Goal: Transaction & Acquisition: Purchase product/service

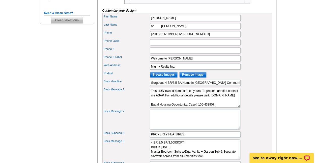
scroll to position [183, 0]
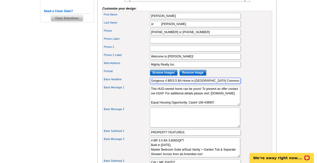
click at [176, 84] on input "Gorgeous 4 BR/3.5 BA Home in [GEOGRAPHIC_DATA] Community!" at bounding box center [195, 80] width 91 height 6
click at [249, 98] on div "Back Message 1 This HUD-owned home can be yours! To present an offer contact me…" at bounding box center [187, 96] width 168 height 22
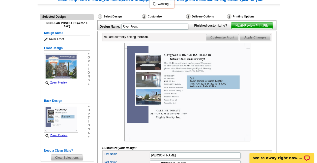
scroll to position [44, 0]
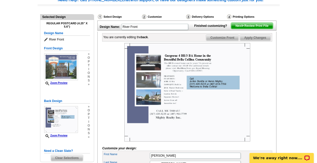
drag, startPoint x: 258, startPoint y: 77, endPoint x: 271, endPoint y: 87, distance: 16.0
click at [271, 87] on div at bounding box center [187, 92] width 170 height 98
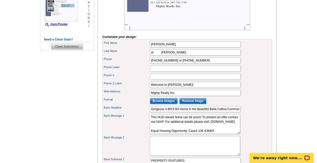
scroll to position [155, 0]
click at [234, 113] on div "Back Headline Gorgeous 4 BR/3 BA Home in the Beautiful Bella Collina Community" at bounding box center [187, 108] width 168 height 8
click at [232, 112] on input "Gorgeous 4 BR/3 BA Home in the Beautiful Bella Collina Community" at bounding box center [195, 108] width 91 height 6
click at [170, 112] on input "Gorgeous 4 BR/3 BA Home in the Beautiful Bella Collina Community!" at bounding box center [195, 108] width 91 height 6
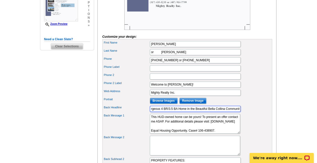
type input "Gorgeous 4 BR/3.5 BA Home in the Beautiful Bella Collina Community!"
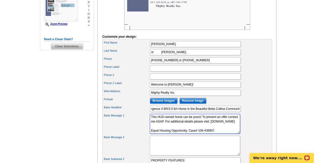
click at [161, 122] on textarea "This HUD-owned home can be yours! To present an offer contact me ASAP. For addi…" at bounding box center [195, 124] width 90 height 20
drag, startPoint x: 165, startPoint y: 127, endPoint x: 184, endPoint y: 127, distance: 19.2
click at [184, 127] on textarea "This HUD-owned home can be yours! To present an offer contact me ASAP. For addi…" at bounding box center [195, 124] width 90 height 20
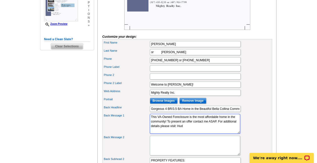
click at [188, 128] on textarea "This HUD-owned home can be yours! To present an offer contact me ASAP. For addi…" at bounding box center [195, 124] width 90 height 20
type textarea "This VA-Owned Foreclosure is the most affordable home in the community! To sche…"
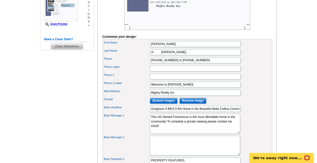
click at [252, 95] on div "Web Address Mighty Realty Inc." at bounding box center [187, 92] width 168 height 8
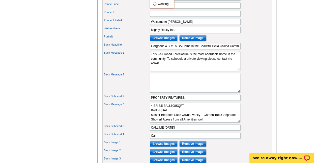
scroll to position [217, 0]
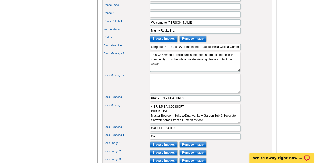
click at [255, 80] on div "Back Message 2" at bounding box center [187, 83] width 168 height 22
click at [170, 113] on textarea "4 BR 3.5 BA 3,608SQFT. Built in 2014. Master Bedroom Suite w/Dual Vanity + Gard…" at bounding box center [195, 113] width 90 height 20
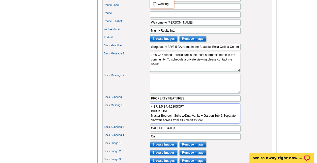
click at [167, 117] on textarea "4 BR 3.5 BA 3,608SQFT. Built in 2014. Master Bedroom Suite w/Dual Vanity + Gard…" at bounding box center [195, 113] width 90 height 20
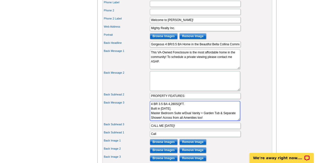
scroll to position [230, 0]
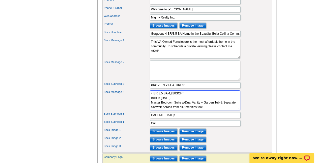
click at [198, 109] on textarea "4 BR 3.5 BA 3,608SQFT. Built in 2014. Master Bedroom Suite w/Dual Vanity + Gard…" at bounding box center [195, 100] width 90 height 20
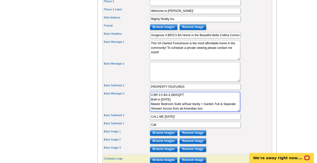
scroll to position [234, 0]
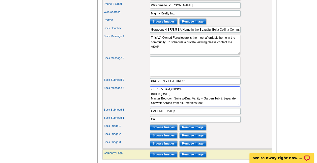
click at [163, 95] on textarea "4 BR 3.5 BA 3,608SQFT. Built in 2014. Master Bedroom Suite w/Dual Vanity + Gard…" at bounding box center [195, 96] width 90 height 20
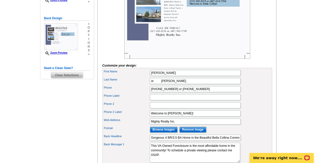
scroll to position [99, 0]
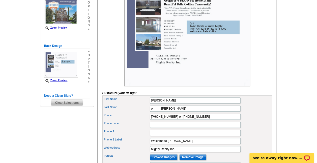
click at [253, 67] on div at bounding box center [187, 37] width 170 height 98
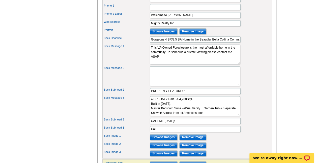
scroll to position [225, 0]
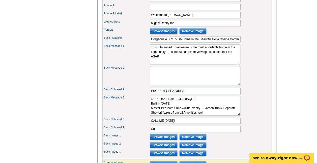
click at [233, 102] on div "Back Message 3 4 BR 3.5 BA 3,608SQFT. Built in 2014. Master Bedroom Suite w/Dua…" at bounding box center [187, 106] width 168 height 22
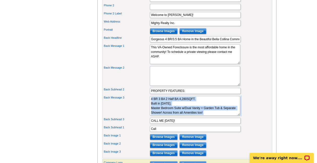
click at [233, 102] on div "Back Message 3 4 BR 3.5 BA 3,608SQFT. Built in 2014. Master Bedroom Suite w/Dua…" at bounding box center [187, 106] width 168 height 22
click at [197, 114] on textarea "4 BR 3.5 BA 3,608SQFT. Built in 2014. Master Bedroom Suite w/Dual Vanity + Gard…" at bounding box center [195, 106] width 90 height 20
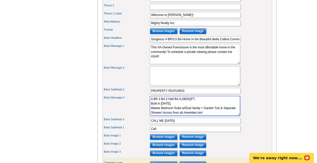
drag, startPoint x: 217, startPoint y: 117, endPoint x: 148, endPoint y: 114, distance: 69.0
click at [148, 114] on div "Back Message 3 4 BR 3.5 BA 3,608SQFT. Built in 2014. Master Bedroom Suite w/Dua…" at bounding box center [187, 106] width 168 height 22
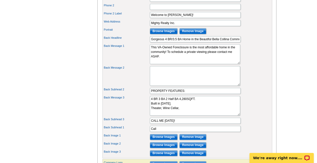
click at [148, 114] on div "Back Message 3 4 BR 3.5 BA 3,608SQFT. Built in 2014. Master Bedroom Suite w/Dua…" at bounding box center [187, 106] width 168 height 22
click at [184, 115] on textarea "4 BR 3.5 BA 3,608SQFT. Built in 2014. Master Bedroom Suite w/Dual Vanity + Gard…" at bounding box center [195, 106] width 90 height 20
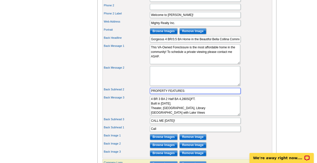
click at [176, 94] on input "PROPERTY FEATURES:" at bounding box center [195, 91] width 91 height 6
click at [174, 114] on textarea "4 BR 3.5 BA 3,608SQFT. Built in 2014. Master Bedroom Suite w/Dual Vanity + Gard…" at bounding box center [195, 106] width 90 height 20
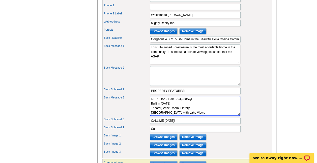
click at [174, 114] on textarea "4 BR 3.5 BA 3,608SQFT. Built in 2014. Master Bedroom Suite w/Dual Vanity + Gard…" at bounding box center [195, 106] width 90 height 20
click at [151, 112] on textarea "4 BR 3.5 BA 3,608SQFT. Built in 2014. Master Bedroom Suite w/Dual Vanity + Gard…" at bounding box center [195, 106] width 90 height 20
click at [190, 115] on textarea "4 BR 3.5 BA 3,608SQFT. Built in 2014. Master Bedroom Suite w/Dual Vanity + Gard…" at bounding box center [195, 106] width 90 height 20
click at [198, 113] on textarea "4 BR 3.5 BA 3,608SQFT. Built in 2014. Master Bedroom Suite w/Dual Vanity + Gard…" at bounding box center [195, 106] width 90 height 20
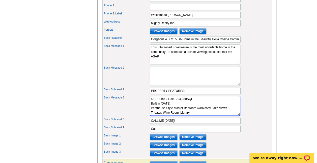
scroll to position [4, 0]
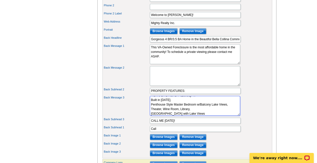
click at [217, 115] on textarea "4 BR 3.5 BA 3,608SQFT. Built in 2014. Master Bedroom Suite w/Dual Vanity + Gard…" at bounding box center [195, 106] width 90 height 20
type textarea "4 BR 3 BA 2 Half BA 4,280SQFT. Built in 2009. Penthouse Style Master Bedroom w/…"
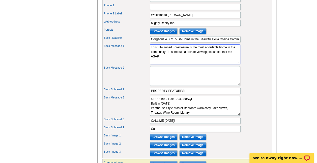
click at [162, 62] on textarea "This HUD-owned home can be yours! To present an offer contact me ASAP. For addi…" at bounding box center [195, 54] width 90 height 20
drag, startPoint x: 172, startPoint y: 53, endPoint x: 159, endPoint y: 52, distance: 13.1
click at [159, 52] on textarea "This HUD-owned home can be yours! To present an offer contact me ASAP. For addi…" at bounding box center [195, 54] width 90 height 20
click at [183, 54] on textarea "This HUD-owned home can be yours! To present an offer contact me ASAP. For addi…" at bounding box center [195, 54] width 90 height 20
click at [184, 54] on textarea "This HUD-owned home can be yours! To present an offer contact me ASAP. For addi…" at bounding box center [195, 54] width 90 height 20
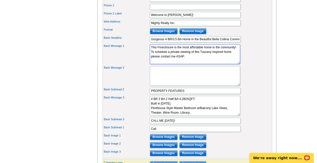
click at [184, 54] on textarea "This HUD-owned home can be yours! To present an offer contact me ASAP. For addi…" at bounding box center [195, 54] width 90 height 20
click at [159, 53] on textarea "This HUD-owned home can be yours! To present an offer contact me ASAP. For addi…" at bounding box center [195, 54] width 90 height 20
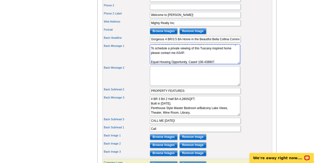
scroll to position [5, 0]
click at [213, 62] on textarea "This HUD-owned home can be yours! To present an offer contact me ASAP. For addi…" at bounding box center [195, 54] width 90 height 20
click at [199, 64] on textarea "This HUD-owned home can be yours! To present an offer contact me ASAP. For addi…" at bounding box center [195, 54] width 90 height 20
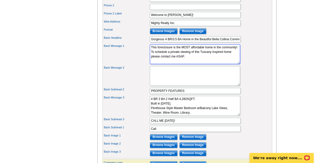
scroll to position [0, 0]
type textarea "This foreclosure is the MOST affordable home in the community! To schedule a pr…"
click at [251, 65] on div "Back Message 1 This HUD-owned home can be yours! To present an offer contact me…" at bounding box center [187, 54] width 168 height 22
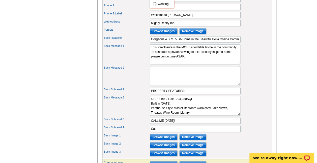
click at [251, 65] on div "Back Message 1 This HUD-owned home can be yours! To present an offer contact me…" at bounding box center [187, 54] width 168 height 22
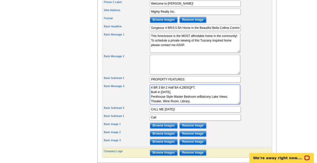
scroll to position [5, 0]
click at [204, 103] on textarea "4 BR 3.5 BA 3,608SQFT. Built in 2014. Master Bedroom Suite w/Dual Vanity + Gard…" at bounding box center [195, 94] width 90 height 20
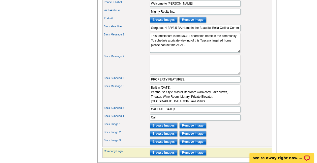
click at [252, 83] on div "Back Subhead 2 PROPERTY FEATURES:" at bounding box center [187, 79] width 168 height 8
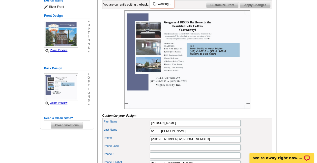
scroll to position [76, 0]
drag, startPoint x: 261, startPoint y: 63, endPoint x: 276, endPoint y: 80, distance: 22.6
click at [276, 80] on div "You are currently editing the back . Customize Front Customize Back Apply Chang…" at bounding box center [186, 160] width 179 height 322
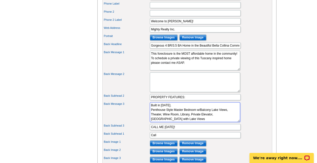
click at [169, 122] on textarea "4 BR 3.5 BA 3,608SQFT. Built in 2014. Master Bedroom Suite w/Dual Vanity + Gard…" at bounding box center [195, 112] width 90 height 20
type textarea "4 BR 3 BA 2 Half BA 4,280SQFT. Built in 2009. Penthouse Style Master Bedroom w/…"
click at [249, 118] on div "Back Message 3 4 BR 3.5 BA 3,608SQFT. Built in 2014. Master Bedroom Suite w/Dua…" at bounding box center [187, 112] width 168 height 22
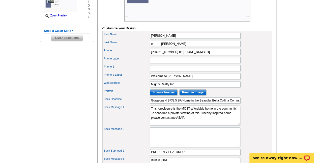
scroll to position [164, 0]
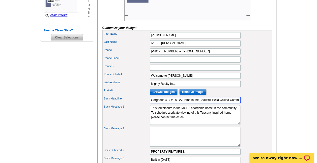
click at [161, 103] on input "Gorgeous 4 BR/3.5 BA Home in the Beautiful Bella Collina Community!" at bounding box center [195, 100] width 91 height 6
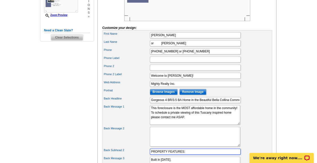
click at [184, 154] on input "PROPERTY FEATURES:" at bounding box center [195, 151] width 91 height 6
type input "PROPERTY FEATURE:"
click at [266, 88] on div "Web Address Mighty Realty Inc." at bounding box center [187, 83] width 168 height 8
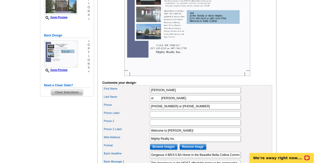
scroll to position [105, 0]
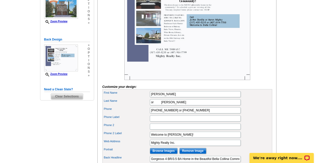
click at [246, 72] on img at bounding box center [187, 31] width 126 height 98
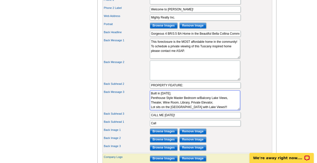
scroll to position [9, 0]
click at [194, 110] on textarea "4 BR 3.5 BA 3,608SQFT. Built in 2014. Master Bedroom Suite w/Dual Vanity + Gard…" at bounding box center [195, 100] width 90 height 20
click at [201, 103] on textarea "4 BR 3.5 BA 3,608SQFT. Built in 2014. Master Bedroom Suite w/Dual Vanity + Gard…" at bounding box center [195, 100] width 90 height 20
type textarea "4 BR 3 BA 2 Half BA 4,280SQFT. Built in 2009. Penthouse Style Master Bedroom w/…"
click at [270, 111] on div "Back Message 3 4 BR 3.5 BA 3,608SQFT. Built in 2014. Master Bedroom Suite w/Dua…" at bounding box center [187, 100] width 168 height 22
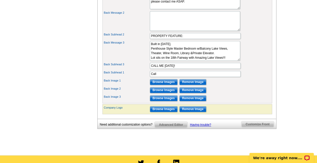
scroll to position [281, 0]
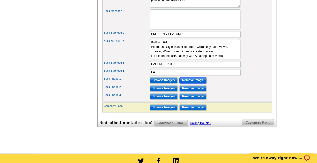
click at [186, 83] on input "Remove Image" at bounding box center [192, 80] width 27 height 6
click at [163, 83] on input "Browse Images" at bounding box center [164, 80] width 28 height 6
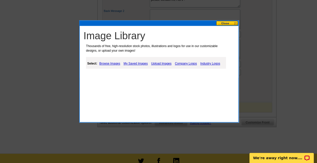
click at [163, 62] on link "Upload Images" at bounding box center [161, 63] width 23 height 6
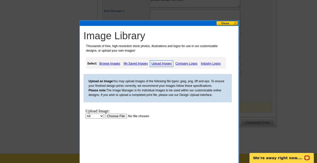
scroll to position [0, 0]
click at [117, 115] on input "file" at bounding box center [137, 115] width 64 height 5
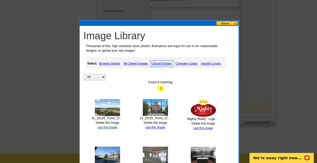
click at [104, 126] on link "use this image" at bounding box center [107, 127] width 19 height 4
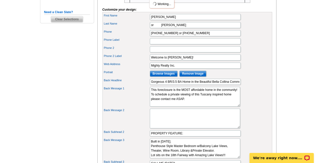
scroll to position [243, 0]
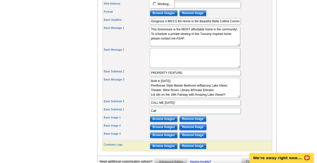
click at [191, 130] on input "Remove Image" at bounding box center [192, 127] width 27 height 6
click at [144, 73] on label "Back Subhead 2" at bounding box center [126, 71] width 45 height 4
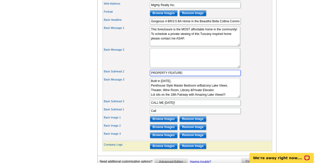
click at [150, 75] on input "PROPERTY FEATURE:" at bounding box center [195, 73] width 91 height 6
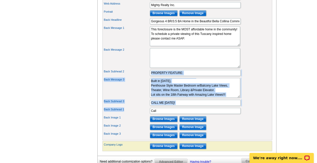
drag, startPoint x: 144, startPoint y: 75, endPoint x: 163, endPoint y: 116, distance: 45.1
click at [163, 116] on div "First Name JoAnn Bonilla Last Name or Aaron Mighty Phone (317) 435-5235 or (407…" at bounding box center [187, 46] width 170 height 188
click at [190, 138] on input "Remove Image" at bounding box center [192, 135] width 27 height 6
click at [157, 138] on input "Browse Images" at bounding box center [164, 135] width 28 height 6
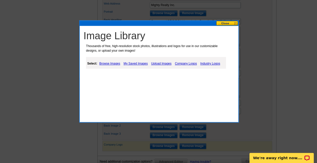
click at [160, 60] on span "Upload Images" at bounding box center [162, 63] width 24 height 6
click at [164, 63] on link "Upload Images" at bounding box center [161, 63] width 23 height 6
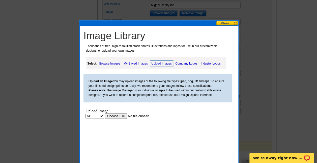
scroll to position [0, 0]
click at [120, 115] on input "file" at bounding box center [137, 115] width 64 height 5
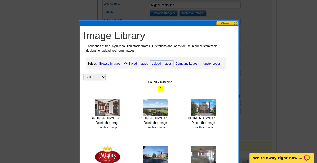
click at [108, 125] on link "use this image" at bounding box center [107, 127] width 19 height 4
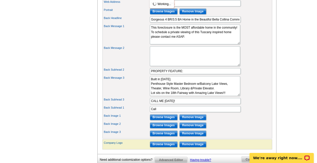
scroll to position [263, 0]
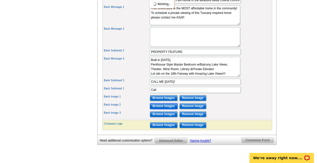
click at [162, 109] on input "Browse Images" at bounding box center [164, 106] width 28 height 6
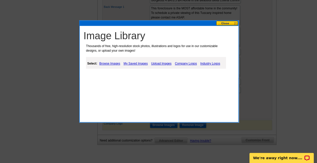
click at [162, 110] on div "Image Library Thousands of free, high-resolution stock photos, illustrations an…" at bounding box center [159, 71] width 160 height 102
click at [161, 61] on link "Upload Images" at bounding box center [161, 63] width 23 height 6
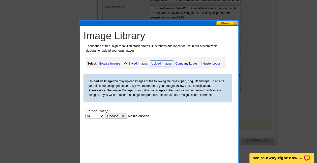
scroll to position [0, 0]
click at [118, 114] on input "file" at bounding box center [137, 115] width 64 height 5
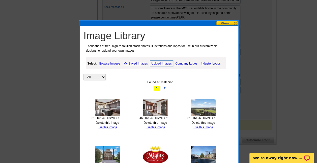
click at [195, 107] on img at bounding box center [203, 107] width 25 height 17
click at [108, 125] on link "use this image" at bounding box center [107, 127] width 19 height 4
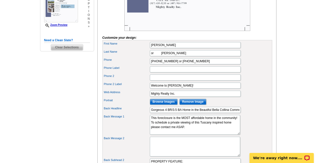
scroll to position [173, 0]
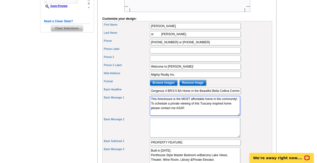
click at [220, 114] on textarea "This HUD-owned home can be yours! To present an offer contact me ASAP. For addi…" at bounding box center [195, 106] width 90 height 20
drag, startPoint x: 190, startPoint y: 118, endPoint x: 169, endPoint y: 119, distance: 20.9
click at [169, 115] on textarea "This HUD-owned home can be yours! To present an offer contact me ASAP. For addi…" at bounding box center [195, 106] width 90 height 20
paste textarea "https://tinyurl.com/16126Trivoli"
click at [177, 115] on textarea "This HUD-owned home can be yours! To present an offer contact me ASAP. For addi…" at bounding box center [195, 106] width 90 height 20
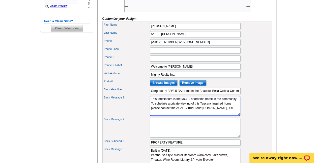
drag, startPoint x: 168, startPoint y: 117, endPoint x: 216, endPoint y: 124, distance: 49.3
click at [216, 124] on div "First Name JoAnn Bonilla Last Name or Aaron Mighty Phone (317) 435-5235 or (407…" at bounding box center [187, 115] width 170 height 188
click at [279, 61] on div "Need Help? call 800-260-5887, chat with support, or have our designers make som…" at bounding box center [159, 62] width 242 height 388
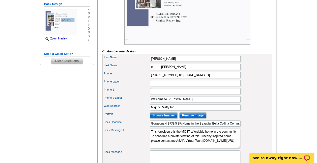
scroll to position [141, 0]
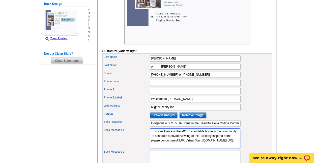
click at [208, 146] on textarea "This HUD-owned home can be yours! To present an offer contact me ASAP. For addi…" at bounding box center [195, 138] width 90 height 20
type textarea "This foreclosure is the MOST affordable home in the community! To schedule a pr…"
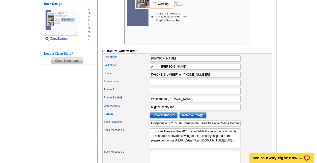
click at [259, 111] on div "Web Address Mighty Realty Inc." at bounding box center [187, 107] width 168 height 8
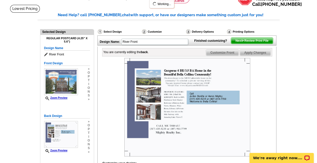
scroll to position [29, 0]
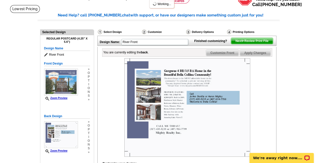
click at [268, 115] on div at bounding box center [187, 107] width 170 height 98
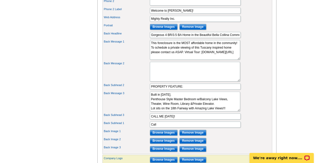
scroll to position [229, 0]
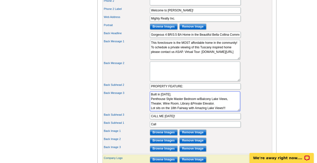
click at [171, 104] on textarea "4 BR 3.5 BA 3,608SQFT. Built in 2014. Master Bedroom Suite w/Dual Vanity + Gard…" at bounding box center [195, 101] width 90 height 20
type textarea "4 BR 3 BA 2 Half BA 4,280SQFT. Built in 2009. Penthouse Style Master Bedroom w/…"
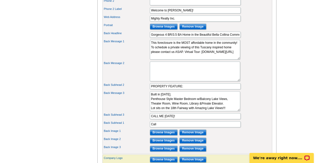
click at [255, 71] on div "Back Message 2" at bounding box center [187, 71] width 168 height 22
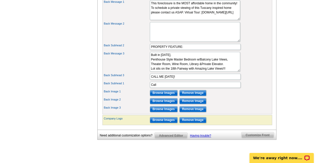
scroll to position [269, 0]
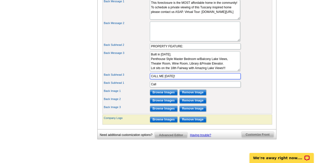
click at [163, 79] on input "CALL ME TODAY!" at bounding box center [195, 76] width 91 height 6
type input "CALL US TODAY!"
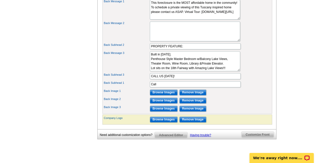
click at [262, 67] on div "Back Message 3 4 BR 3.5 BA 3,608SQFT. Built in 2014. Master Bedroom Suite w/Dua…" at bounding box center [187, 61] width 168 height 22
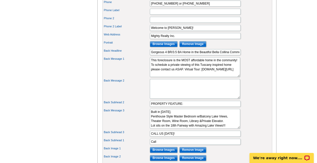
scroll to position [14, 0]
click at [154, 144] on input "Call" at bounding box center [195, 141] width 91 height 6
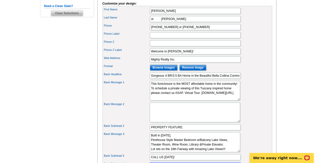
scroll to position [185, 0]
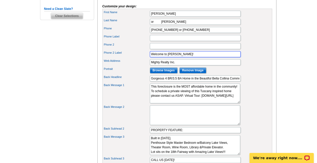
click at [188, 57] on input "Welcome to Bella Collina!" at bounding box center [195, 54] width 91 height 6
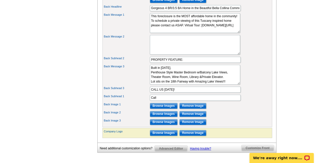
scroll to position [278, 0]
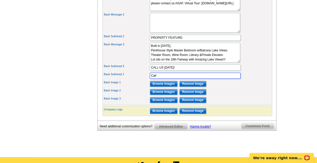
click at [174, 78] on input "Call" at bounding box center [195, 75] width 91 height 6
paste input "Welcome to Bella Collina!"
type input "Welcome to Bella Collina!"
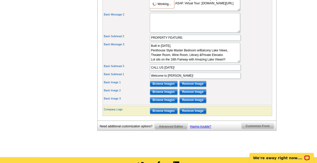
click at [261, 71] on div "Back Subhead 3 CALL US TODAY!" at bounding box center [187, 67] width 168 height 8
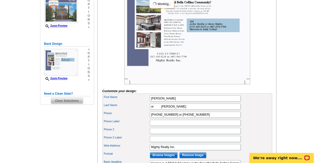
scroll to position [101, 0]
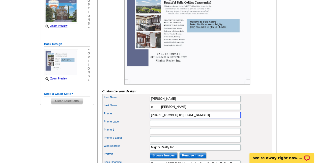
click at [174, 118] on input "(317) 435-5235 or (407) 914-7799" at bounding box center [195, 115] width 91 height 6
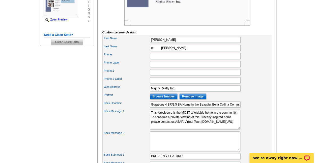
scroll to position [158, 0]
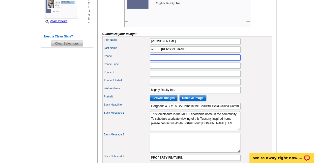
click at [182, 60] on input "Phone" at bounding box center [195, 57] width 91 height 6
paste input "(317) 435-5235 or (407) 914-7799"
type input "(317) 435-5235 or (407) 914-7799"
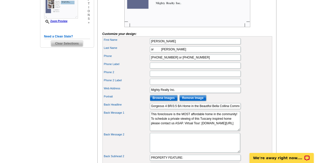
click at [273, 66] on div "You are currently editing the back . Customize Front Customize Back Apply Chang…" at bounding box center [186, 78] width 179 height 322
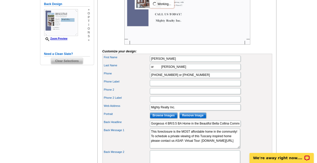
scroll to position [141, 0]
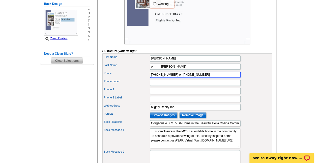
click at [182, 77] on input "(317) 435-5235 or (407) 914-7799" at bounding box center [195, 74] width 91 height 6
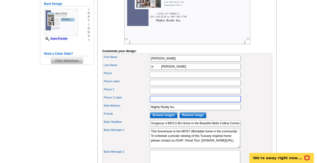
click at [161, 102] on input "Phone 2 Label" at bounding box center [195, 99] width 91 height 6
paste input "(317) 435-5235 or (407) 914-7799"
type input "(317) 435-5235 or (407) 914-7799"
click at [286, 71] on main "Need Help? call 800-260-5887, chat with support, or have our designers make som…" at bounding box center [158, 93] width 317 height 401
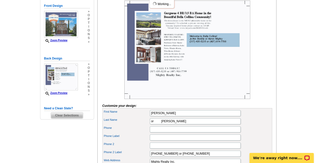
scroll to position [86, 0]
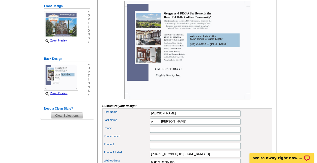
drag, startPoint x: 277, startPoint y: 68, endPoint x: 295, endPoint y: 48, distance: 26.8
click at [295, 48] on main "Need Help? call 800-260-5887, chat with support, or have our designers make som…" at bounding box center [158, 148] width 317 height 401
drag, startPoint x: 265, startPoint y: 63, endPoint x: 276, endPoint y: 65, distance: 11.0
click at [276, 65] on div "Select Design Customize Delivery Options Printing Options You have selected a b…" at bounding box center [186, 148] width 181 height 359
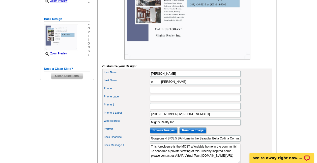
scroll to position [126, 0]
click at [276, 65] on div "Select Design Customize Delivery Options Printing Options You have selected a b…" at bounding box center [186, 108] width 181 height 359
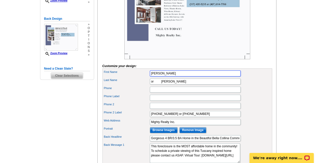
drag, startPoint x: 173, startPoint y: 81, endPoint x: 140, endPoint y: 79, distance: 32.6
click at [140, 77] on div "First Name JoAnn Bonilla" at bounding box center [187, 73] width 168 height 8
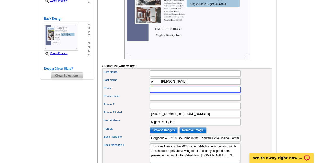
click at [156, 92] on input "Phone" at bounding box center [195, 89] width 91 height 6
paste input "JoAnn Bonilla"
type input "JoAnn Bonilla"
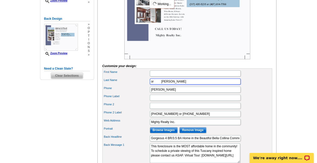
drag, startPoint x: 189, startPoint y: 87, endPoint x: 158, endPoint y: 87, distance: 31.3
click at [158, 84] on input "or Aaron Mighty" at bounding box center [195, 81] width 91 height 6
drag, startPoint x: 157, startPoint y: 88, endPoint x: 188, endPoint y: 88, distance: 30.5
click at [188, 84] on input "or Aaron Mighty" at bounding box center [195, 81] width 91 height 6
click at [130, 85] on div "Last Name" at bounding box center [187, 81] width 168 height 8
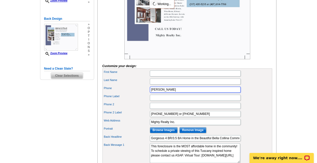
click at [180, 92] on input "JoAnn Bonilla" at bounding box center [195, 89] width 91 height 6
paste input "or Aaron Mighty"
click at [179, 92] on input "JoAnn Bonilla or or Aaron Mighty" at bounding box center [195, 89] width 91 height 6
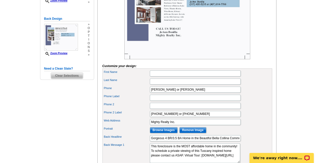
click at [279, 62] on div "Need Help? call 800-260-5887, chat with support, or have our designers make som…" at bounding box center [159, 109] width 242 height 388
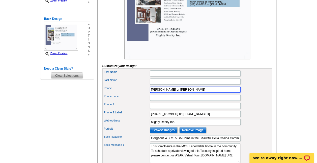
click at [180, 92] on input "JoAnn Bonilla or Aaron Mighty" at bounding box center [195, 89] width 91 height 6
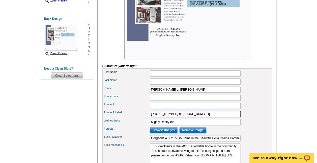
click at [187, 117] on input "(317) 435-5235 or (407) 914-7799" at bounding box center [195, 114] width 91 height 6
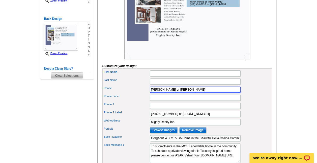
click at [169, 92] on input "JoAnn Bonilla or Aaron Mighty" at bounding box center [195, 89] width 91 height 6
paste input "(317) 435-5235 or (407) 914-7799"
type input "(317) 435-5235 or (407) 914-7799"
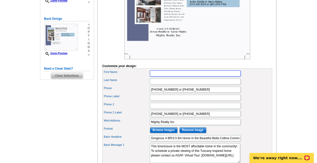
click at [157, 76] on input "First Name" at bounding box center [195, 73] width 91 height 6
type input "JoAnn Bonilla"
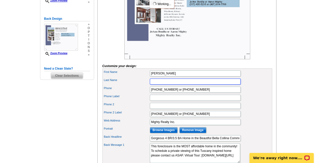
type input "or Aaron Mighty"
click at [253, 93] on div "Phone (317) 435-5235 or (407) 914-7799" at bounding box center [187, 89] width 168 height 8
click at [269, 59] on div at bounding box center [187, 10] width 170 height 98
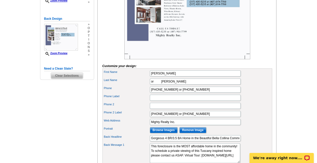
click at [269, 59] on div at bounding box center [187, 10] width 170 height 98
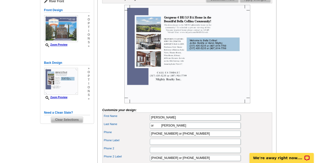
scroll to position [78, 0]
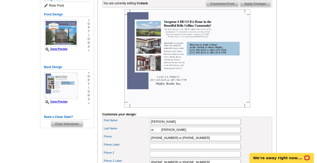
click at [298, 66] on main "Need Help? call 800-260-5887, chat with support, or have our designers make som…" at bounding box center [158, 156] width 317 height 401
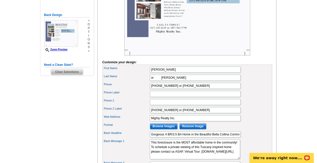
scroll to position [131, 0]
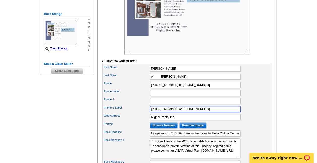
click at [156, 112] on input "(317) 435-5235 or (407) 914-7799" at bounding box center [195, 109] width 91 height 6
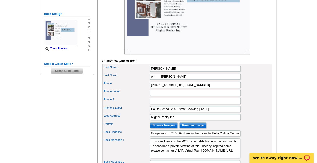
click at [268, 72] on div "First Name JoAnn Bonilla" at bounding box center [187, 68] width 168 height 8
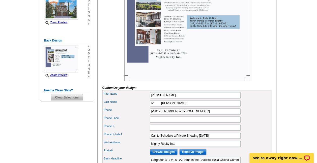
scroll to position [107, 0]
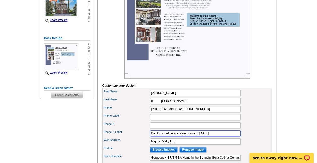
click at [201, 136] on input "Call to Schedule a Private Showing Today!" at bounding box center [195, 133] width 91 height 6
type input "Call to Schedule a Private Showing!"
click at [283, 107] on main "Need Help? call 800-260-5887, chat with support, or have our designers make som…" at bounding box center [158, 127] width 317 height 401
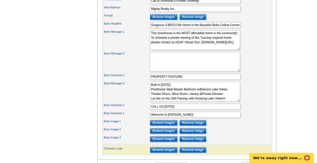
scroll to position [243, 0]
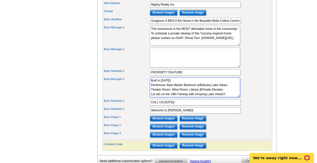
click at [211, 85] on textarea "4 BR 3.5 BA 3,608SQFT. Built in 2014. Master Bedroom Suite w/Dual Vanity + Gard…" at bounding box center [195, 87] width 90 height 20
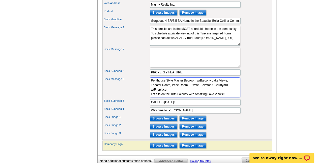
type textarea "4 BR 3 BA 2 Half BA 4,280SQFT. Built in 2009. Penthouse Style Master Bedroom w/…"
click at [263, 96] on div "Back Message 3 4 BR 3.5 BA 3,608SQFT. Built in 2014. Master Bedroom Suite w/Dua…" at bounding box center [187, 87] width 168 height 22
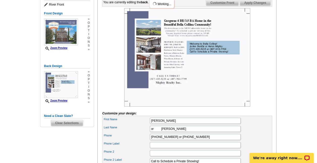
scroll to position [62, 0]
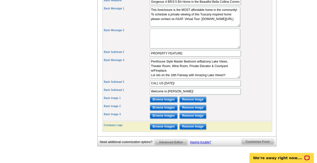
scroll to position [266, 0]
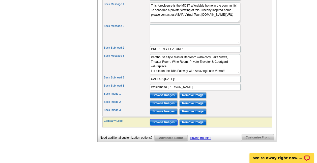
click at [161, 125] on input "Browse Images" at bounding box center [164, 122] width 28 height 6
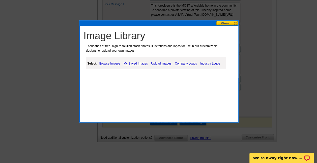
click at [134, 62] on link "My Saved Images" at bounding box center [135, 63] width 27 height 6
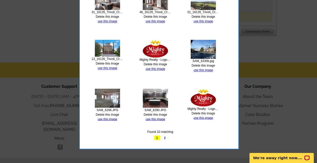
scroll to position [373, 0]
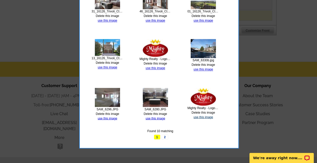
click at [202, 116] on link "use this image" at bounding box center [203, 117] width 19 height 4
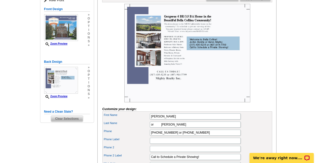
scroll to position [83, 0]
click at [274, 101] on div "You are currently editing the back . Customize Front Customize Back Apply Chang…" at bounding box center [186, 153] width 179 height 322
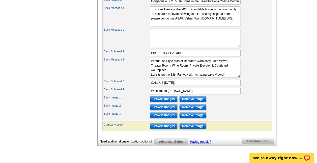
scroll to position [263, 0]
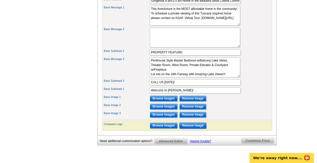
click at [188, 128] on input "Remove Image" at bounding box center [192, 125] width 27 height 6
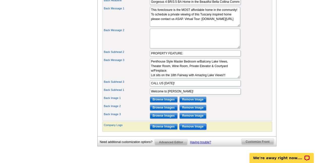
scroll to position [265, 0]
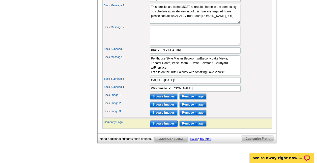
click at [157, 126] on input "Browse Images" at bounding box center [164, 123] width 28 height 6
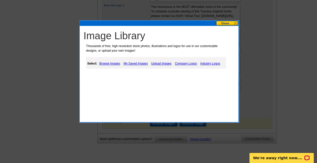
click at [134, 63] on link "My Saved Images" at bounding box center [135, 63] width 27 height 6
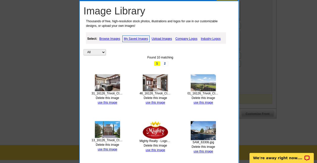
scroll to position [290, 0]
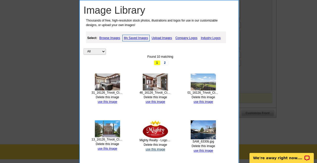
click at [154, 148] on link "use this image" at bounding box center [155, 149] width 19 height 4
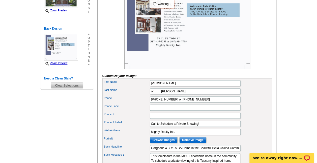
scroll to position [117, 0]
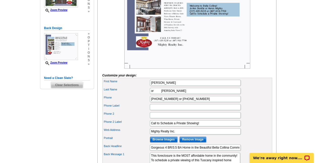
drag, startPoint x: 263, startPoint y: 109, endPoint x: 264, endPoint y: 123, distance: 13.7
click at [264, 119] on div "Phone 2" at bounding box center [187, 115] width 168 height 8
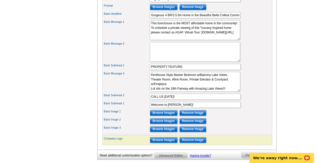
scroll to position [254, 0]
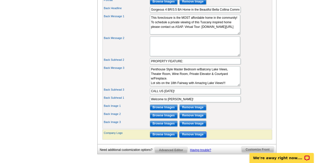
click at [192, 137] on input "Remove Image" at bounding box center [192, 134] width 27 height 6
click at [263, 102] on div "Back Subhead 1 Welcome to Bella Collina!" at bounding box center [187, 99] width 168 height 8
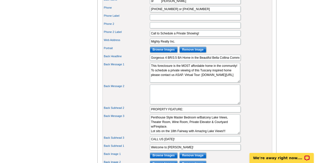
scroll to position [64, 0]
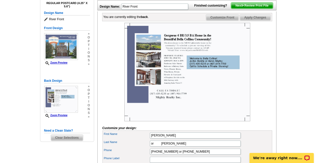
click at [219, 20] on span "Customize Front" at bounding box center [222, 17] width 33 height 6
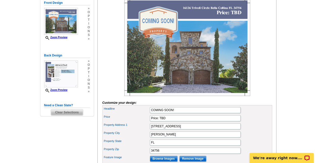
scroll to position [91, 0]
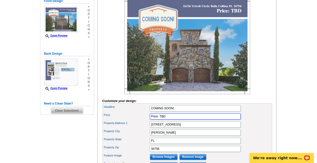
click at [163, 119] on input "Price: TBD" at bounding box center [195, 116] width 91 height 6
type input "Price: Call for price!"
click at [277, 95] on div "Need Help? call 800-260-5887, chat with support, or have our designers make som…" at bounding box center [159, 83] width 242 height 267
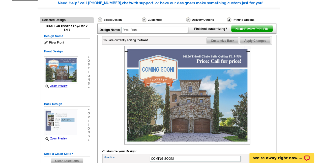
scroll to position [39, 0]
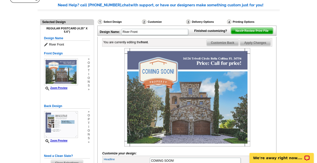
click at [220, 46] on span "Customize Back" at bounding box center [223, 43] width 32 height 6
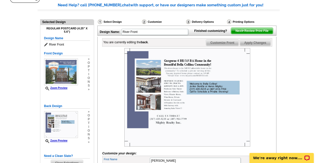
click at [220, 46] on span "Customize Front" at bounding box center [222, 43] width 33 height 6
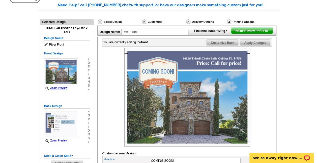
click at [222, 46] on span "Customize Back" at bounding box center [223, 43] width 32 height 6
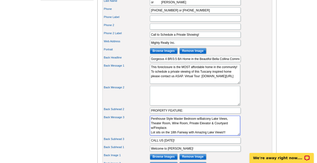
scroll to position [0, 0]
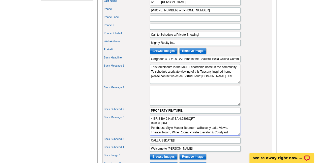
drag, startPoint x: 200, startPoint y: 123, endPoint x: 143, endPoint y: 120, distance: 57.1
click at [143, 120] on div "First Name JoAnn Bonilla Last Name or Aaron Mighty Phone (317) 435-5235 or (407…" at bounding box center [187, 83] width 170 height 188
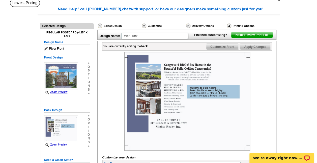
scroll to position [25, 0]
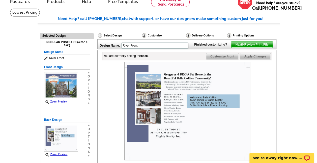
click at [218, 59] on span "Customize Front" at bounding box center [222, 56] width 33 height 6
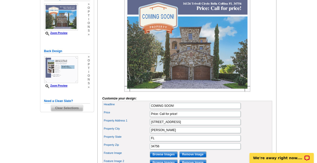
scroll to position [94, 0]
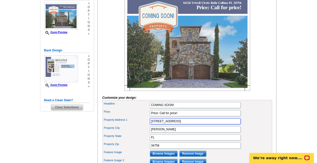
click at [166, 124] on input "16126 Trivoli Circle" at bounding box center [195, 121] width 91 height 6
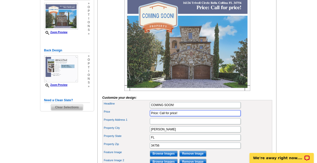
click at [156, 116] on input "Price: Call for price!" at bounding box center [195, 113] width 91 height 6
paste input "16126 Trivoli Circle"
type input "16126 Trivoli Circle"
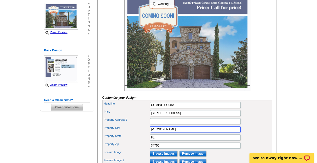
click at [157, 132] on input "Bella Collina" at bounding box center [195, 129] width 91 height 6
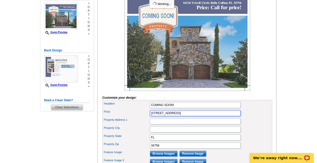
click at [185, 116] on input "16126 Trivoli Circle" at bounding box center [195, 113] width 91 height 6
paste input "Bella Collina"
click at [179, 116] on input "16126 Trivoli Circle, Bella Collina" at bounding box center [195, 113] width 91 height 6
click at [208, 116] on input "16126 Trivoli Circle, Bella Collina" at bounding box center [195, 113] width 91 height 6
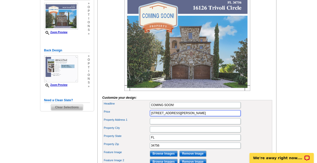
type input "16126 Trivoli Circle, Bella Collina, FL 34756"
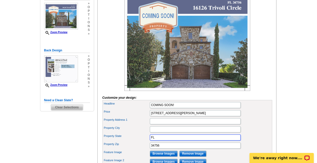
click at [157, 140] on input "FL" at bounding box center [195, 137] width 91 height 6
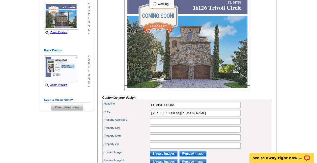
click at [285, 85] on main "Need Help? call 800-260-5887, chat with support, or have our designers make som…" at bounding box center [158, 78] width 317 height 279
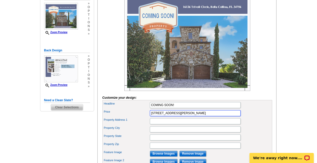
drag, startPoint x: 179, startPoint y: 120, endPoint x: 233, endPoint y: 124, distance: 55.0
click at [233, 124] on div "Headline COMING SOON! Price 16126 Trivoli Circle, Bella Collina, FL 34756" at bounding box center [187, 133] width 170 height 67
type input "16126 Trivoli Circle"
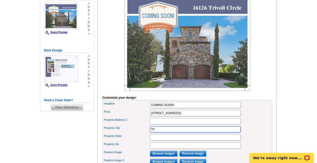
type input "T"
click at [212, 124] on input "Property Address 1" at bounding box center [195, 121] width 91 height 6
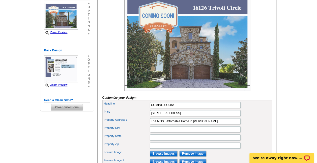
click at [266, 109] on div "Headline COMING SOON!" at bounding box center [187, 105] width 168 height 8
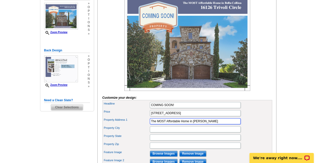
click at [213, 124] on input "The MOST Affordable Home in Bella Collina" at bounding box center [195, 121] width 91 height 6
type input "The MOST Affordable Home in Bella Collina is..."
click at [287, 110] on main "Need Help? call 800-260-5887, chat with support, or have our designers make som…" at bounding box center [158, 78] width 317 height 279
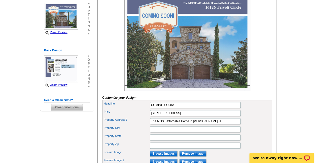
click at [287, 110] on main "Need Help? call 800-260-5887, chat with support, or have our designers make som…" at bounding box center [158, 78] width 317 height 279
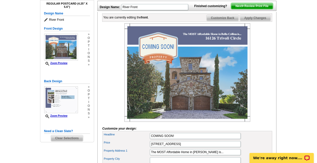
scroll to position [62, 0]
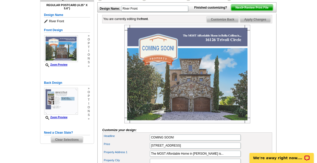
click at [219, 22] on span "Customize Back" at bounding box center [223, 19] width 32 height 6
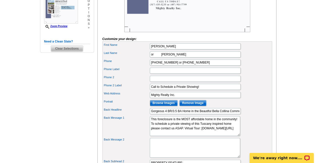
scroll to position [170, 0]
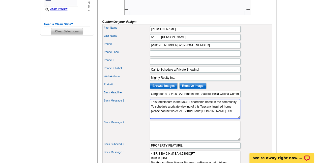
click at [159, 108] on textarea "This HUD-owned home can be yours! To present an offer contact me ASAP. For addi…" at bounding box center [195, 109] width 90 height 20
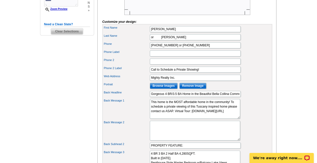
click at [263, 82] on div "Web Address Mighty Realty Inc." at bounding box center [187, 77] width 168 height 8
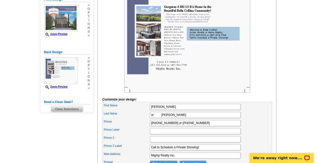
scroll to position [182, 0]
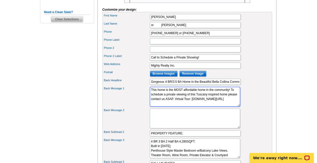
click at [156, 96] on textarea "This HUD-owned home can be yours! To present an offer contact me ASAP. For addi…" at bounding box center [195, 97] width 90 height 20
click at [163, 94] on textarea "This HUD-owned home can be yours! To present an offer contact me ASAP. For addi…" at bounding box center [195, 97] width 90 height 20
type textarea "This foreclosure is the MOST affordable home in the community! To schedule a pr…"
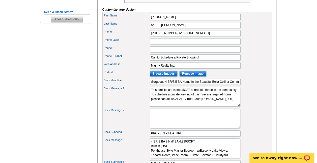
click at [261, 92] on div "Back Message 1 This HUD-owned home can be yours! To present an offer contact me…" at bounding box center [187, 97] width 168 height 22
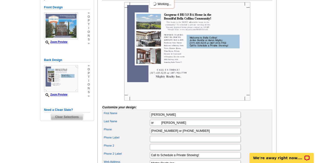
scroll to position [71, 0]
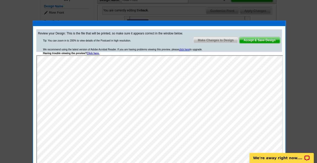
scroll to position [0, 0]
click at [250, 9] on div at bounding box center [158, 45] width 317 height 233
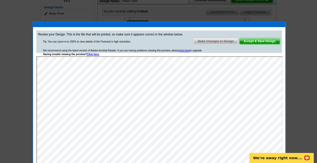
click at [216, 40] on span "Make Changes to Design" at bounding box center [216, 41] width 44 height 6
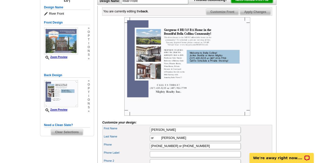
click at [218, 15] on span "Customize Front" at bounding box center [222, 12] width 33 height 6
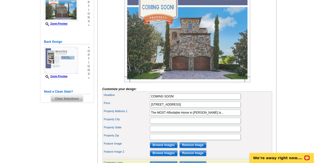
scroll to position [101, 0]
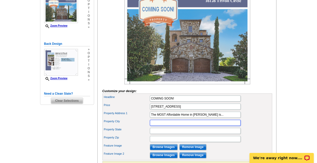
click at [176, 125] on input "Property City" at bounding box center [195, 122] width 91 height 6
type input "Bella"
click at [268, 110] on div "Price 16126 Trivoli Circle" at bounding box center [187, 106] width 168 height 8
click at [157, 125] on input "Bella" at bounding box center [195, 122] width 91 height 6
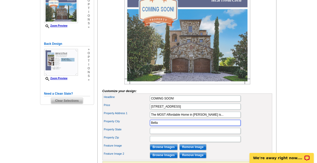
click at [157, 125] on input "Bella" at bounding box center [195, 122] width 91 height 6
click at [264, 102] on div "Headline COMING SOON!" at bounding box center [187, 98] width 168 height 8
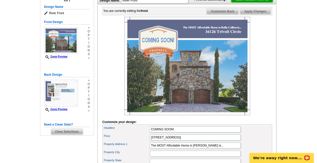
scroll to position [72, 0]
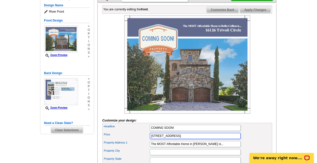
click at [192, 139] on input "16126 Trivoli Circle" at bounding box center [195, 135] width 91 height 6
click at [259, 83] on div at bounding box center [187, 64] width 170 height 98
drag, startPoint x: 176, startPoint y: 143, endPoint x: 203, endPoint y: 141, distance: 27.3
click at [203, 139] on input "16126 Trivoli Circle, Bella Collina" at bounding box center [195, 135] width 91 height 6
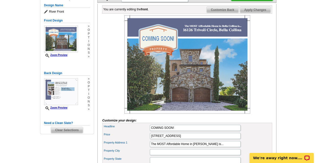
click at [262, 80] on div at bounding box center [187, 64] width 170 height 98
click at [181, 139] on input "16126 Trivoli Circle" at bounding box center [195, 135] width 91 height 6
click at [260, 103] on div at bounding box center [187, 64] width 170 height 98
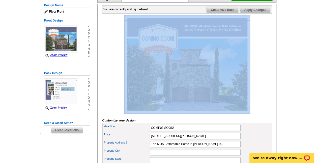
click at [260, 103] on div at bounding box center [187, 64] width 170 height 98
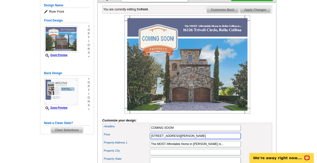
drag, startPoint x: 178, startPoint y: 141, endPoint x: 210, endPoint y: 149, distance: 32.3
click at [210, 149] on div "Headline COMING SOON! Price 16126 Trivoli Circle, Bella Collina" at bounding box center [187, 155] width 170 height 67
type input "16126 Trivoli Circle"
click at [269, 98] on div at bounding box center [187, 64] width 170 height 98
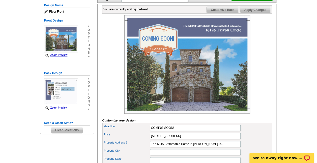
click at [219, 13] on span "Customize Back" at bounding box center [223, 10] width 32 height 6
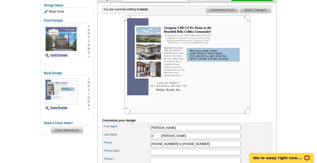
click at [277, 65] on div "Select Design Customize Delivery Options Printing Options You have selected a b…" at bounding box center [186, 162] width 181 height 359
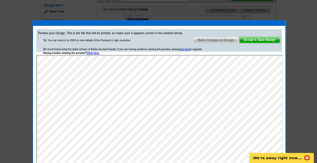
scroll to position [0, 0]
click at [256, 39] on span "Accept & Save Design" at bounding box center [260, 40] width 41 height 6
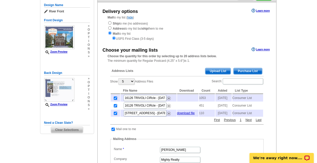
scroll to position [54, 0]
click at [113, 97] on td at bounding box center [115, 97] width 9 height 7
click at [115, 99] on input "checkbox" at bounding box center [115, 97] width 3 height 3
checkbox input "false"
click at [115, 114] on input "checkbox" at bounding box center [115, 112] width 3 height 3
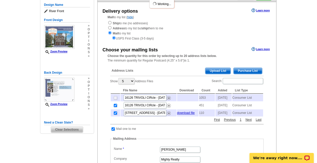
checkbox input "false"
click at [216, 70] on span "Upload List" at bounding box center [217, 71] width 25 height 6
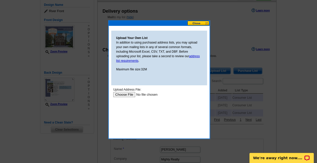
scroll to position [0, 0]
click at [196, 22] on button at bounding box center [199, 23] width 22 height 5
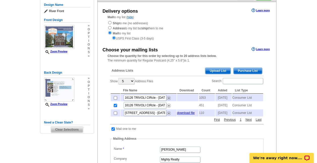
click at [242, 71] on span "Purchase List" at bounding box center [248, 71] width 29 height 6
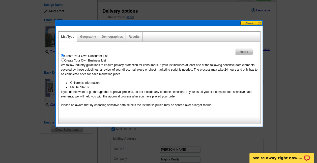
click at [248, 24] on button at bounding box center [252, 23] width 22 height 5
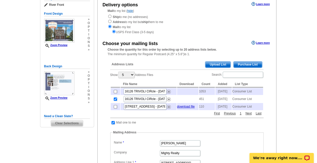
scroll to position [59, 0]
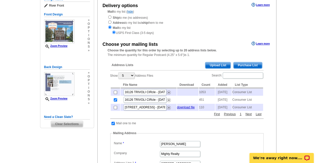
click at [151, 58] on div "Choose your mailing lists Learn more Choose the quantity for this order by sele…" at bounding box center [187, 137] width 179 height 195
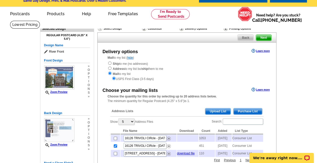
scroll to position [12, 0]
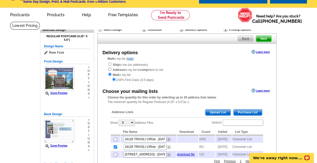
click at [261, 36] on span "Next" at bounding box center [263, 39] width 15 height 6
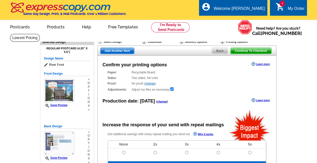
radio input "false"
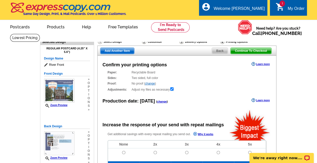
drag, startPoint x: 247, startPoint y: 37, endPoint x: 211, endPoint y: 79, distance: 55.5
click at [211, 79] on div "Sides: Two sided, full color Two sided, full color" at bounding box center [187, 77] width 158 height 5
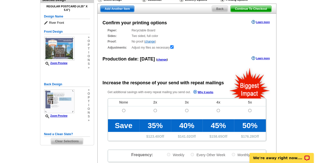
scroll to position [36, 0]
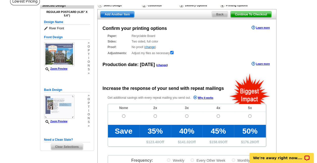
click at [248, 13] on span "Continue To Checkout" at bounding box center [251, 14] width 41 height 6
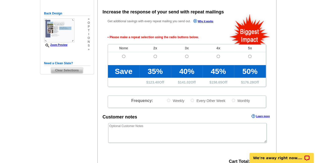
scroll to position [113, 0]
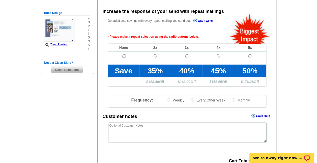
click at [122, 56] on input "radio" at bounding box center [123, 55] width 3 height 3
radio input "true"
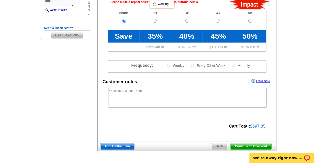
scroll to position [149, 0]
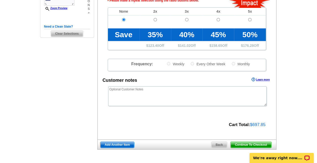
click at [248, 143] on span "Continue To Checkout" at bounding box center [251, 144] width 41 height 6
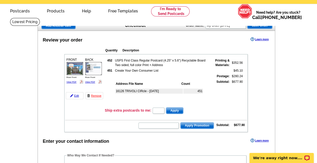
click at [154, 128] on input "text" at bounding box center [159, 125] width 40 height 6
click at [159, 124] on input "text" at bounding box center [159, 125] width 40 height 6
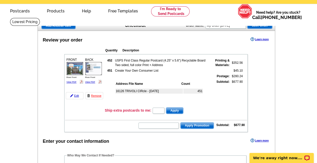
click at [168, 125] on input "text" at bounding box center [159, 125] width 40 height 6
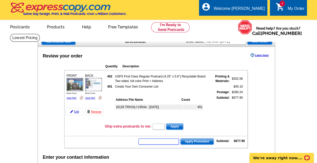
click at [156, 141] on input "text" at bounding box center [159, 141] width 40 height 6
paste input "ECHP11"
type input "ECHP11"
click at [197, 140] on span "Apply Promotion" at bounding box center [197, 141] width 33 height 6
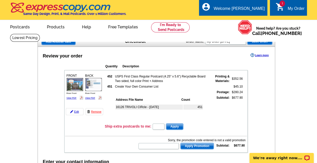
click at [197, 140] on div "Sorry, the promotion code entered is not a valid promotion" at bounding box center [192, 140] width 108 height 5
click at [164, 146] on input "text" at bounding box center [159, 146] width 40 height 6
paste input "BHHS13T"
type input "BHHS13T"
click at [191, 145] on span "Apply Promotion" at bounding box center [197, 146] width 33 height 6
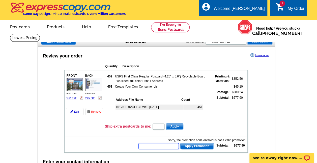
click at [156, 143] on input "text" at bounding box center [159, 146] width 40 height 6
paste input "PMUSA50"
type input "PMUSA50"
click at [200, 145] on span "Apply Promotion" at bounding box center [197, 146] width 33 height 6
click at [149, 145] on input "text" at bounding box center [159, 146] width 40 height 6
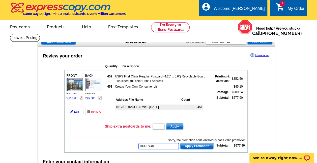
type input "HURRY40"
click at [202, 144] on span "Apply Promotion" at bounding box center [197, 146] width 33 height 6
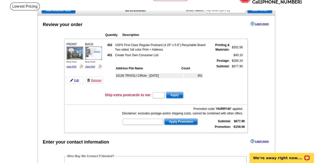
scroll to position [33, 0]
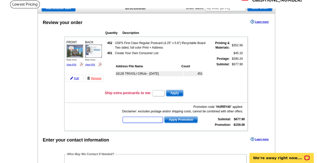
click at [153, 119] on input "text" at bounding box center [143, 119] width 40 height 6
type input "PMUSA50"
click at [220, 106] on b "HURRY40" at bounding box center [224, 107] width 14 height 4
copy b "HURRY40"
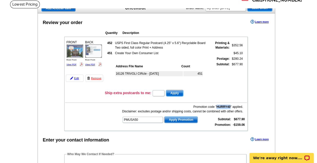
click at [179, 119] on span "Apply Promotion" at bounding box center [181, 119] width 33 height 6
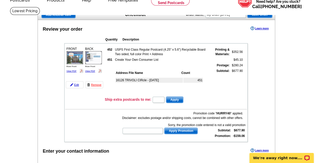
scroll to position [29, 0]
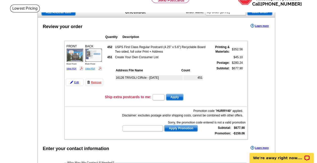
click at [91, 67] on link "View PDF" at bounding box center [90, 68] width 10 height 3
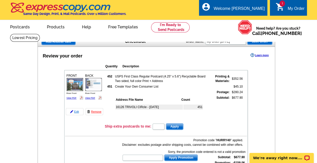
click at [74, 111] on link "Edit" at bounding box center [75, 111] width 18 height 7
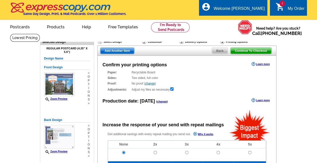
radio input "false"
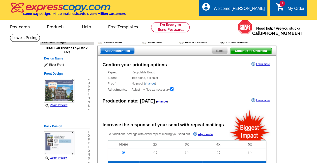
click at [74, 111] on div "Front Design Zoom Preview » o p t i o n s »" at bounding box center [67, 91] width 46 height 40
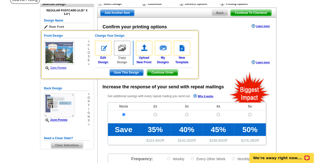
scroll to position [39, 0]
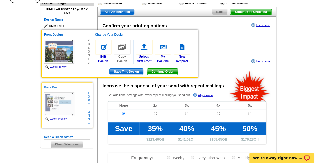
click at [87, 109] on div "» o p t i o n s »" at bounding box center [88, 108] width 4 height 34
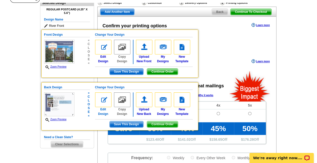
click at [103, 100] on img at bounding box center [103, 99] width 16 height 15
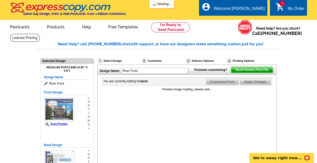
click at [103, 100] on div "Preview image loading, please wait..." at bounding box center [187, 136] width 170 height 98
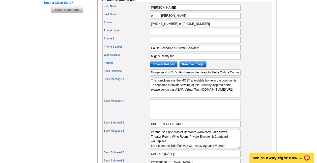
scroll to position [14, 0]
click at [152, 147] on textarea "4 BR 3 BA 2 Half BA 4,280SQFT. Built in [DATE]. Penthouse Style Master Bedroom …" at bounding box center [195, 139] width 90 height 20
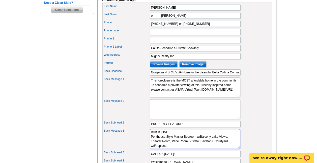
scroll to position [9, 0]
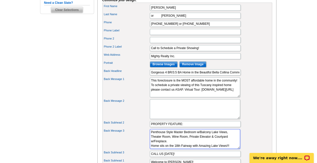
type textarea "4 BR 3 BA 2 Half BA 4,280SQFT. Built in [DATE]. Penthouse Style Master Bedroom …"
click at [258, 117] on div "Back Message 2" at bounding box center [187, 109] width 168 height 22
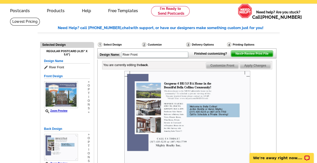
scroll to position [14, 0]
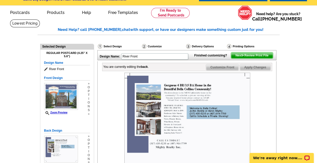
click at [247, 58] on span "Next Review Print File" at bounding box center [252, 55] width 42 height 6
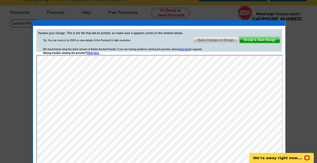
scroll to position [0, 0]
click at [253, 41] on span "Accept & Save Design" at bounding box center [260, 40] width 41 height 6
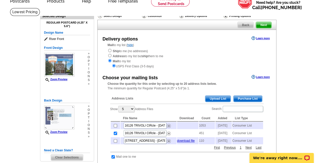
scroll to position [24, 0]
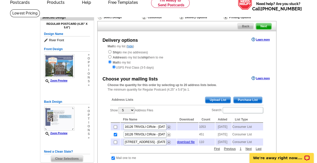
click at [262, 27] on span "Next" at bounding box center [263, 26] width 15 height 6
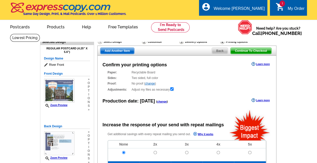
radio input "false"
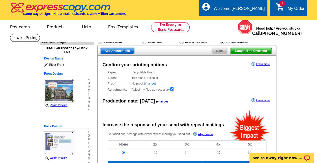
click at [262, 27] on span "Need help? Are you stuck? Call 800-260-5887" at bounding box center [278, 31] width 52 height 10
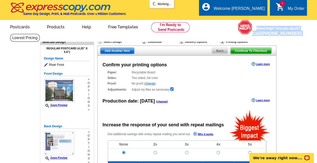
drag, startPoint x: 0, startPoint y: 0, endPoint x: 317, endPoint y: 41, distance: 319.9
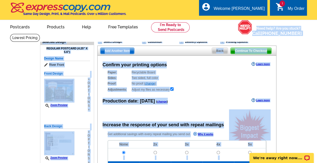
drag, startPoint x: 317, startPoint y: 41, endPoint x: 304, endPoint y: 60, distance: 23.3
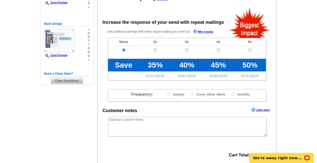
scroll to position [15, 0]
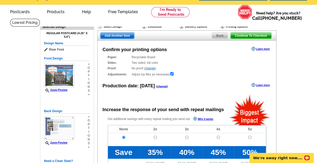
click at [246, 36] on span "Continue To Checkout" at bounding box center [251, 36] width 41 height 6
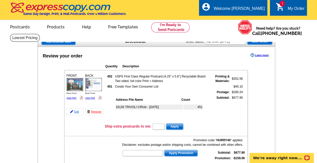
click at [76, 111] on link "Edit" at bounding box center [75, 111] width 18 height 7
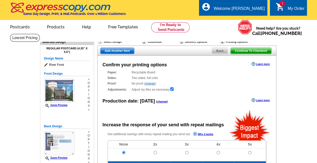
radio input "false"
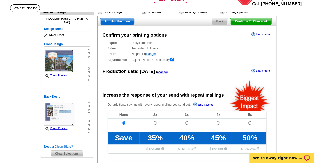
scroll to position [34, 0]
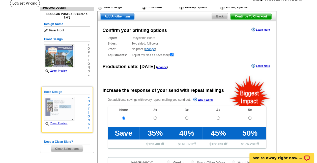
click at [89, 113] on span "i" at bounding box center [89, 113] width 2 height 4
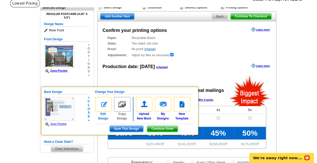
click at [102, 103] on img at bounding box center [103, 104] width 16 height 15
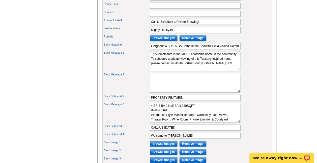
scroll to position [219, 0]
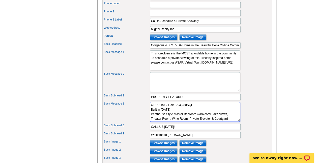
click at [185, 111] on textarea "4 BR 3 BA 2 Half BA 4,280SQFT. Built in [DATE]. Penthouse Style Master Bedroom …" at bounding box center [195, 112] width 90 height 20
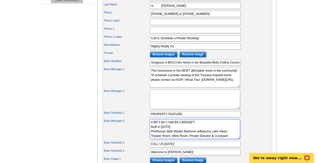
scroll to position [201, 0]
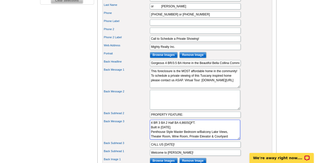
type textarea "4 BR 3 BA 2 Half BA 4,860SQFT. Built in 2009. Penthouse Style Master Bedroom w/…"
click at [175, 66] on input "Gorgeous 4 BR/3.5 BA Home in the Beautiful Bella Collina Community!" at bounding box center [195, 63] width 91 height 6
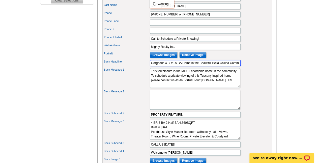
scroll to position [0, 0]
type input "Gorgeous 4 BR/5 BA Home in the Beautiful Bella Collina Community!"
click at [269, 76] on div "Back Message 1 This foreclosure is the MOST affordable home in the community! T…" at bounding box center [187, 78] width 168 height 22
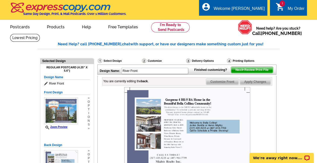
click at [253, 73] on span "Next Review Print File" at bounding box center [252, 70] width 42 height 6
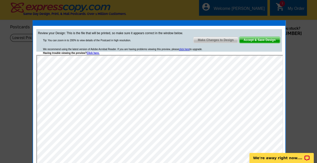
click at [174, 40] on div "Review your Design: This is the file that will be printed, so make sure it appe…" at bounding box center [159, 40] width 246 height 22
click at [259, 38] on span "Accept & Save Design" at bounding box center [260, 40] width 41 height 6
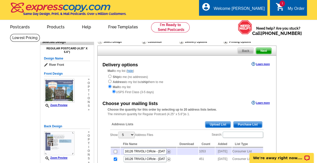
click at [262, 49] on span "Next" at bounding box center [263, 51] width 15 height 6
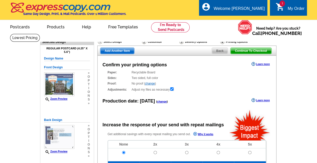
radio input "false"
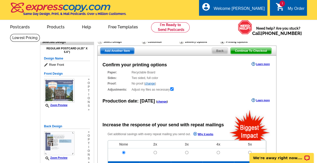
click at [249, 51] on span "Continue To Checkout" at bounding box center [251, 51] width 41 height 6
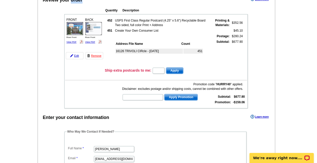
scroll to position [95, 0]
